Goal: Information Seeking & Learning: Understand process/instructions

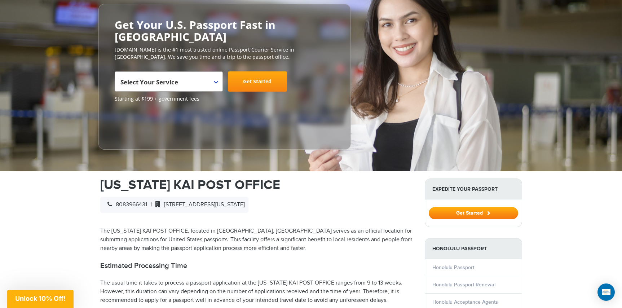
scroll to position [82, 0]
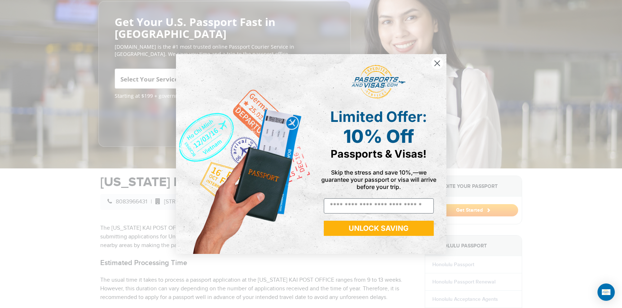
click at [437, 65] on circle "Close dialog" at bounding box center [437, 63] width 12 height 12
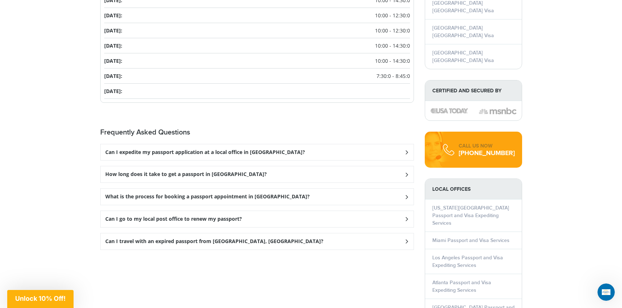
scroll to position [824, 0]
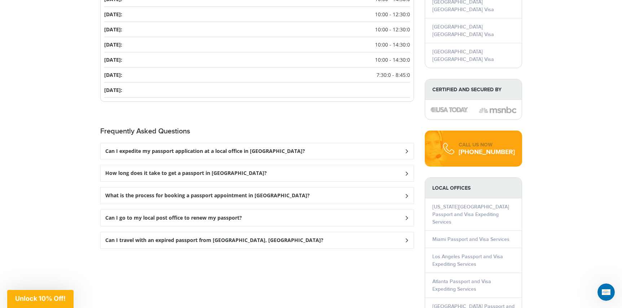
click at [405, 153] on icon at bounding box center [406, 151] width 7 height 5
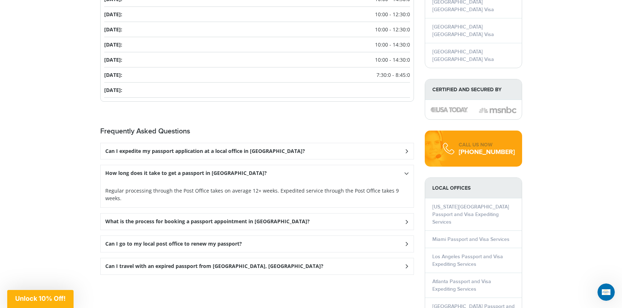
click at [407, 149] on icon at bounding box center [406, 151] width 7 height 5
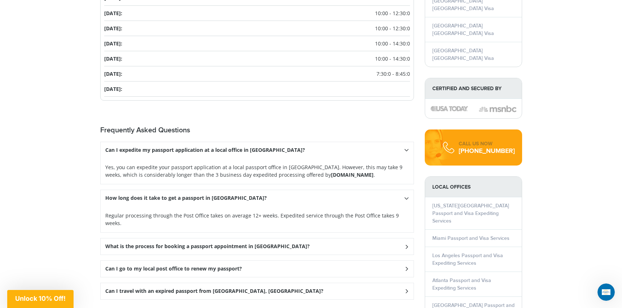
scroll to position [826, 0]
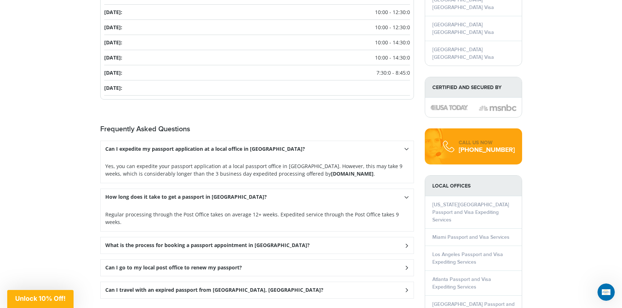
click at [408, 153] on icon at bounding box center [406, 148] width 5 height 7
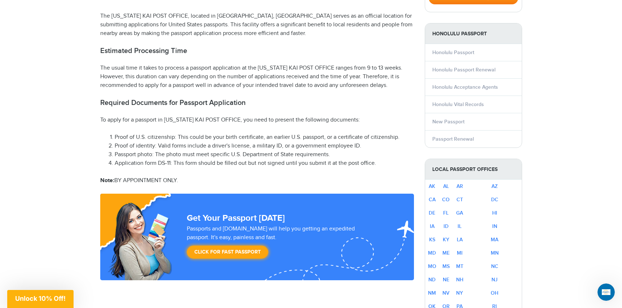
scroll to position [294, 0]
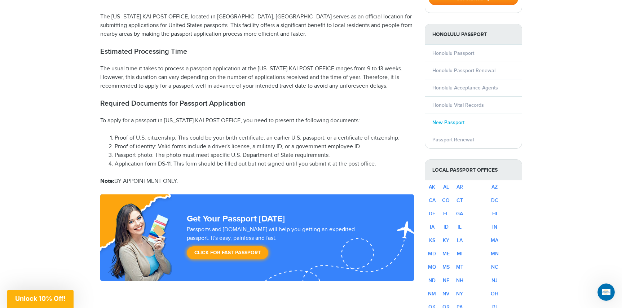
click at [452, 119] on link "New Passport" at bounding box center [448, 122] width 32 height 6
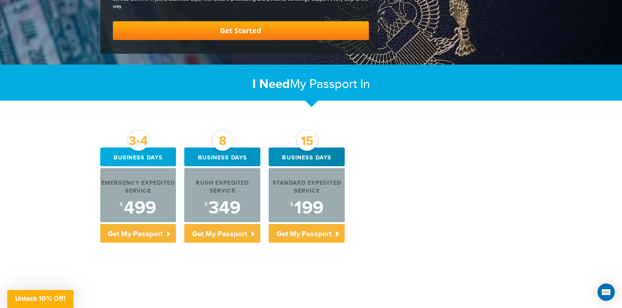
scroll to position [171, 0]
